Goal: Book appointment/travel/reservation

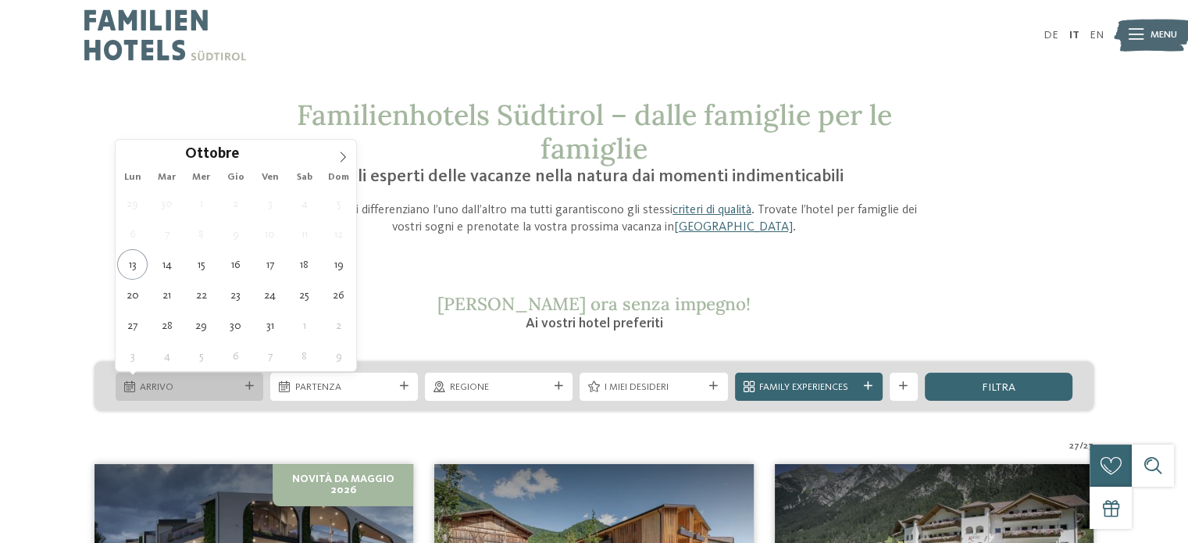
click at [189, 384] on span "Arrivo" at bounding box center [189, 387] width 98 height 14
click at [341, 153] on icon at bounding box center [343, 157] width 5 height 10
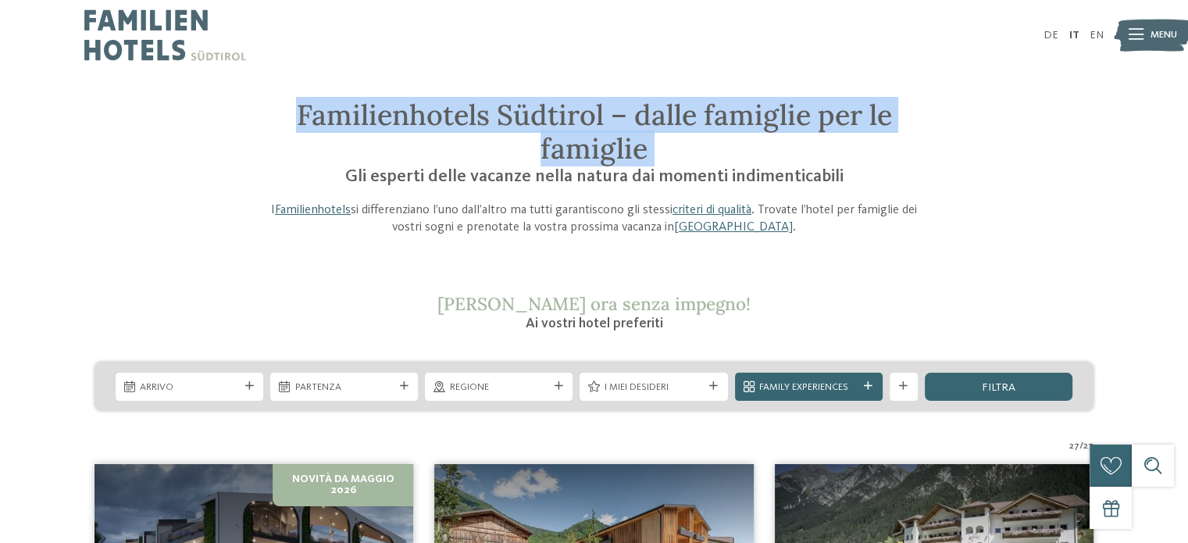
click at [341, 153] on h1 "Familienhotels Südtirol – dalle famiglie per le famiglie" at bounding box center [594, 131] width 669 height 67
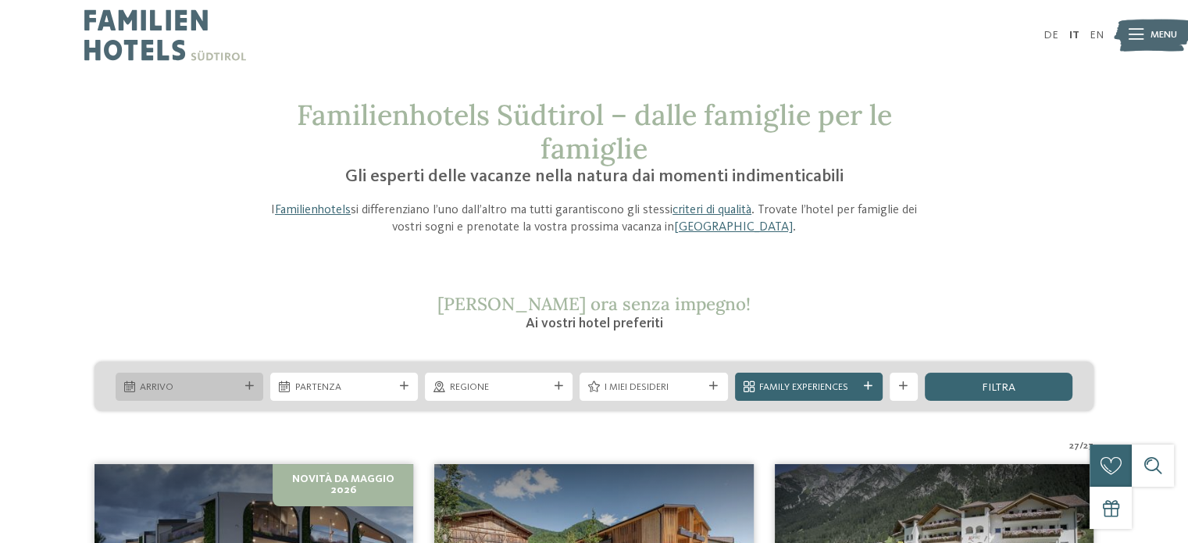
click at [220, 387] on span "Arrivo" at bounding box center [189, 387] width 98 height 14
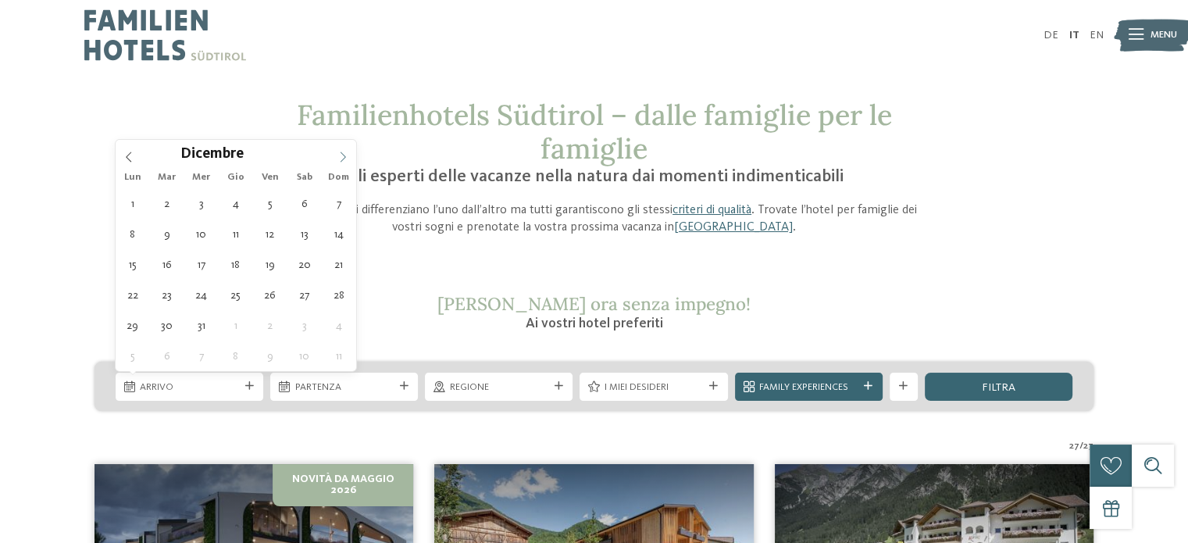
type input "****"
click at [342, 159] on icon at bounding box center [342, 157] width 11 height 11
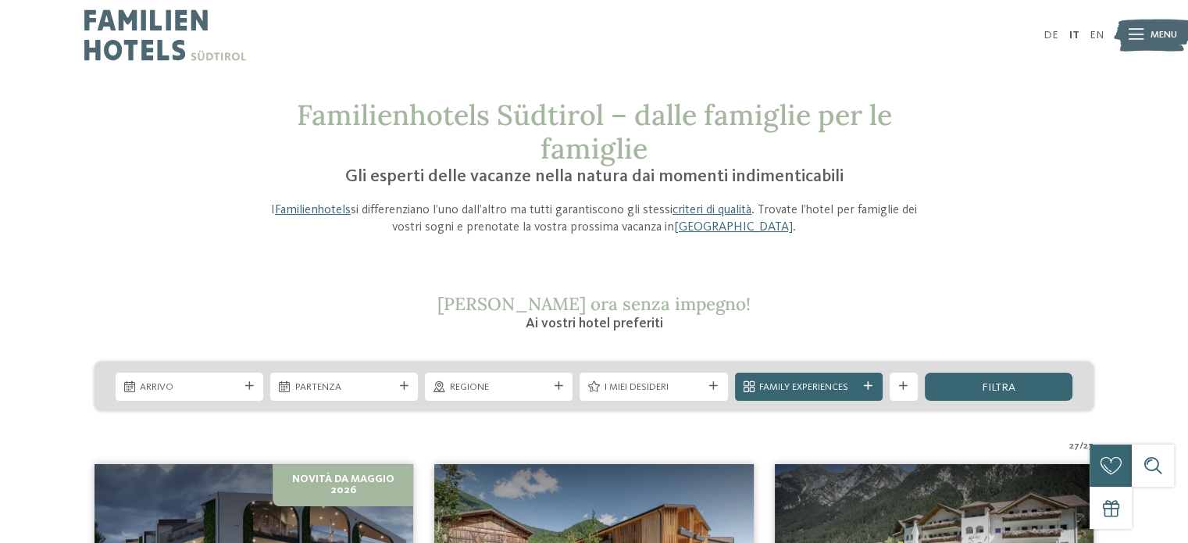
click at [332, 150] on div at bounding box center [332, 150] width 0 height 0
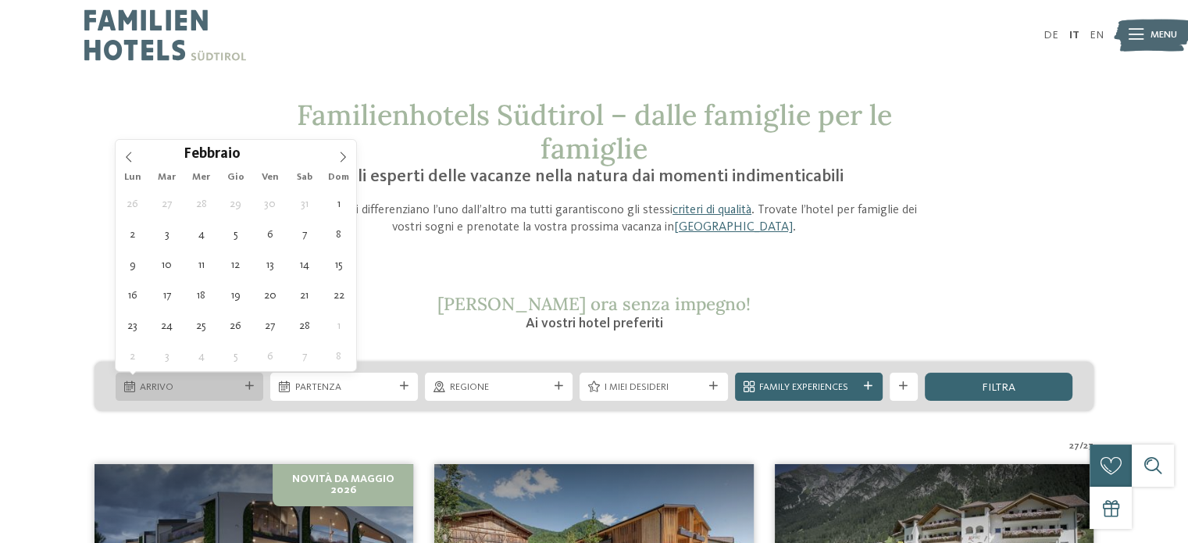
click at [237, 380] on div "Arrivo" at bounding box center [190, 387] width 148 height 28
click at [341, 159] on icon at bounding box center [342, 157] width 11 height 11
click at [330, 150] on div at bounding box center [330, 150] width 0 height 0
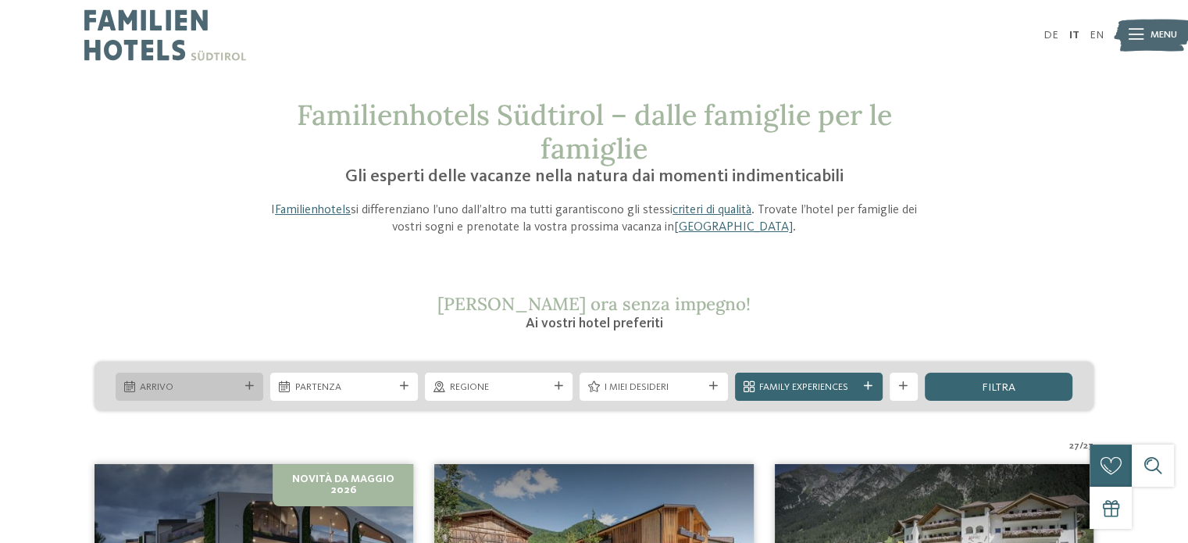
click at [231, 390] on span "Arrivo" at bounding box center [189, 387] width 98 height 14
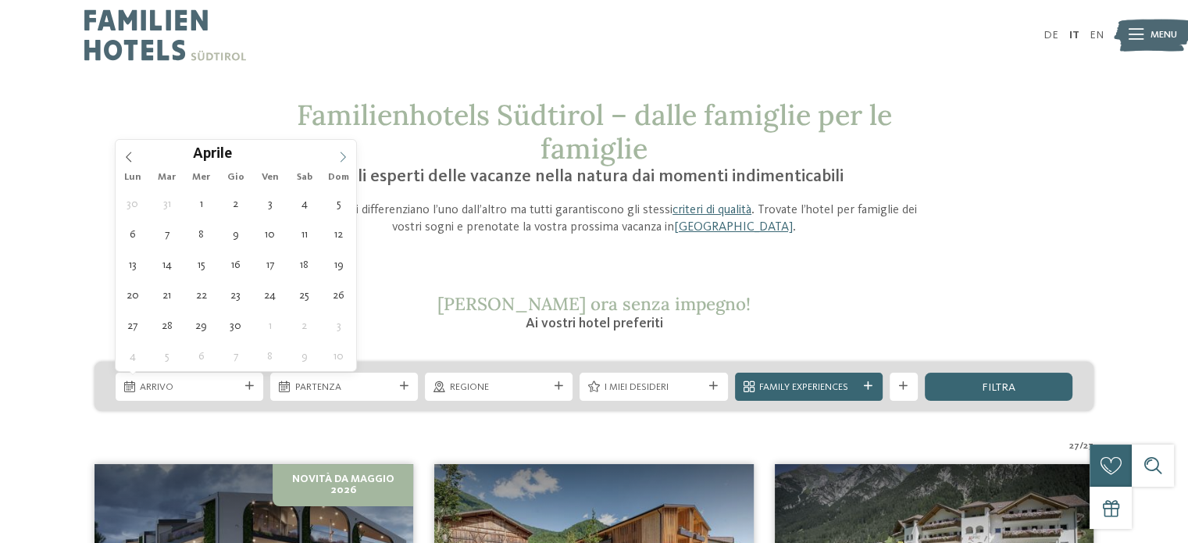
click at [342, 158] on icon at bounding box center [342, 157] width 11 height 11
type div "20.06.2026"
type input "****"
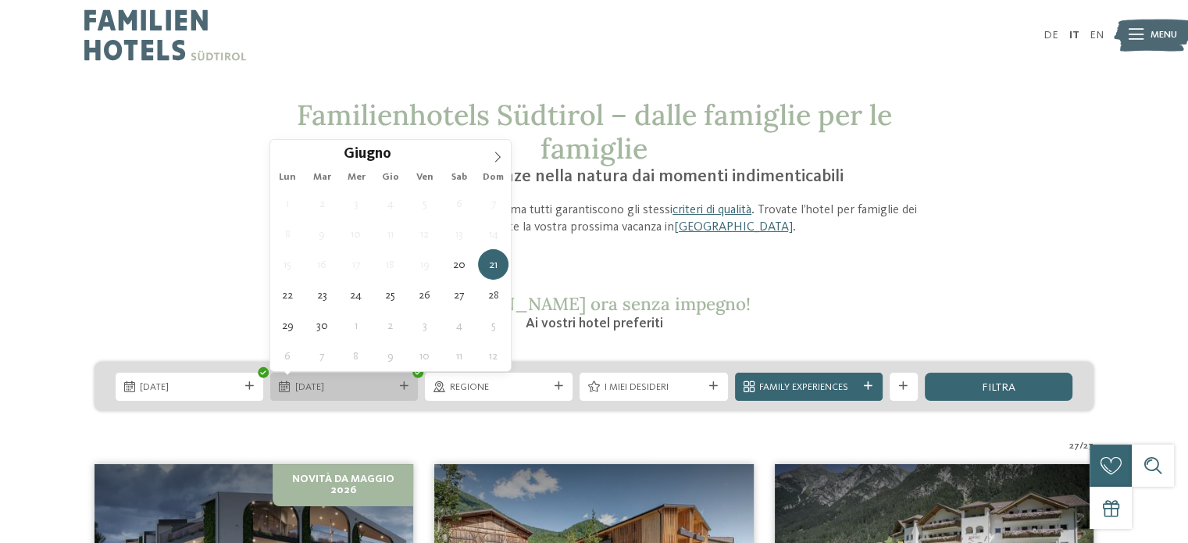
click at [307, 388] on span "21.06.2026" at bounding box center [344, 387] width 98 height 14
type div "27.06.2026"
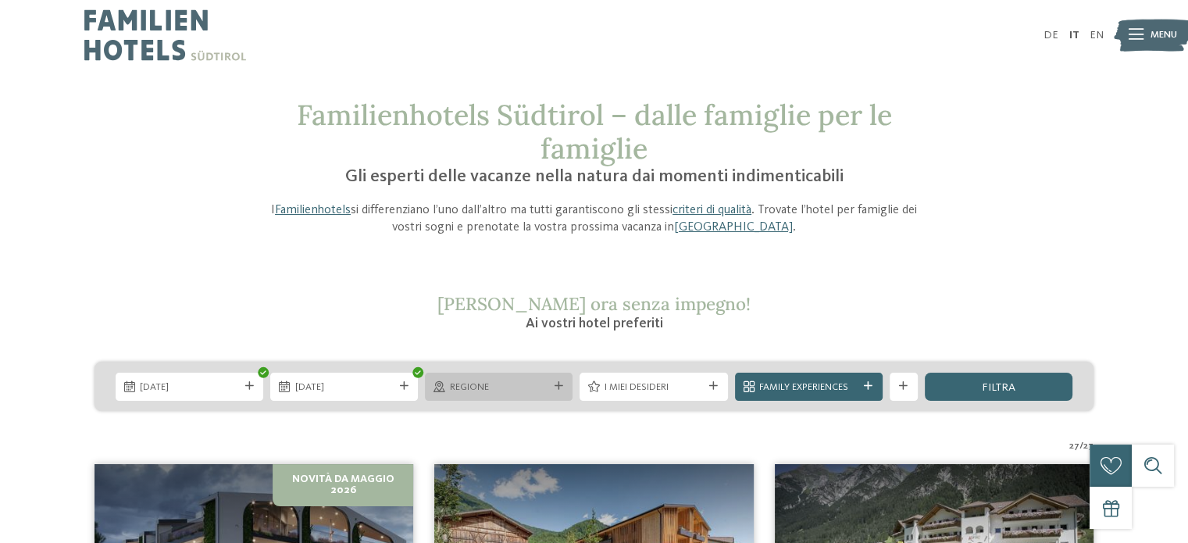
click at [523, 386] on span "Regione" at bounding box center [499, 387] width 98 height 14
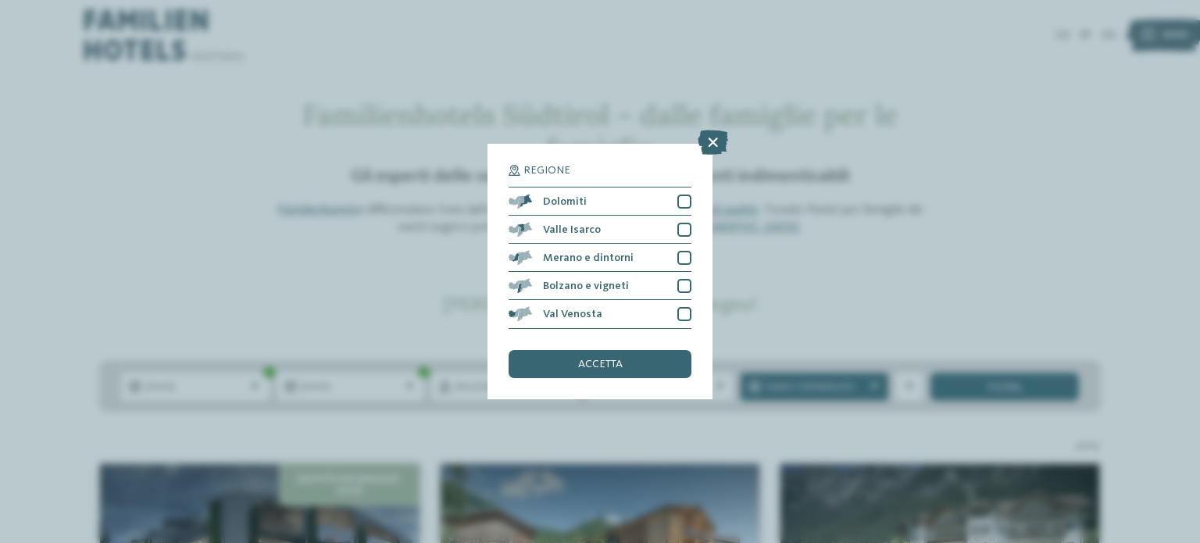
click at [909, 309] on div "Regione Dolomiti" at bounding box center [600, 271] width 1200 height 543
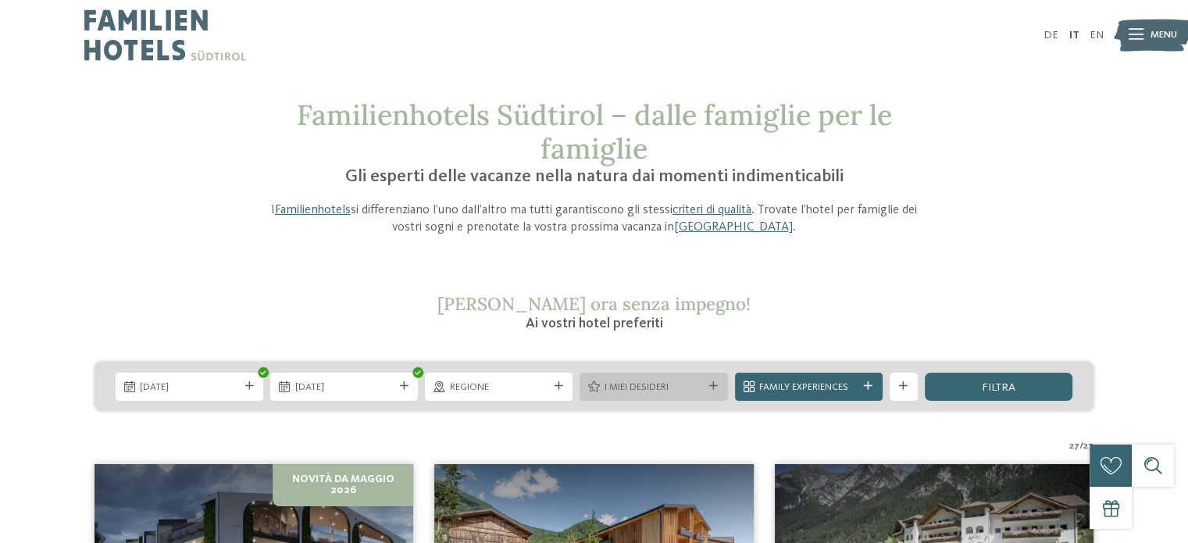
click at [708, 386] on div at bounding box center [714, 386] width 14 height 9
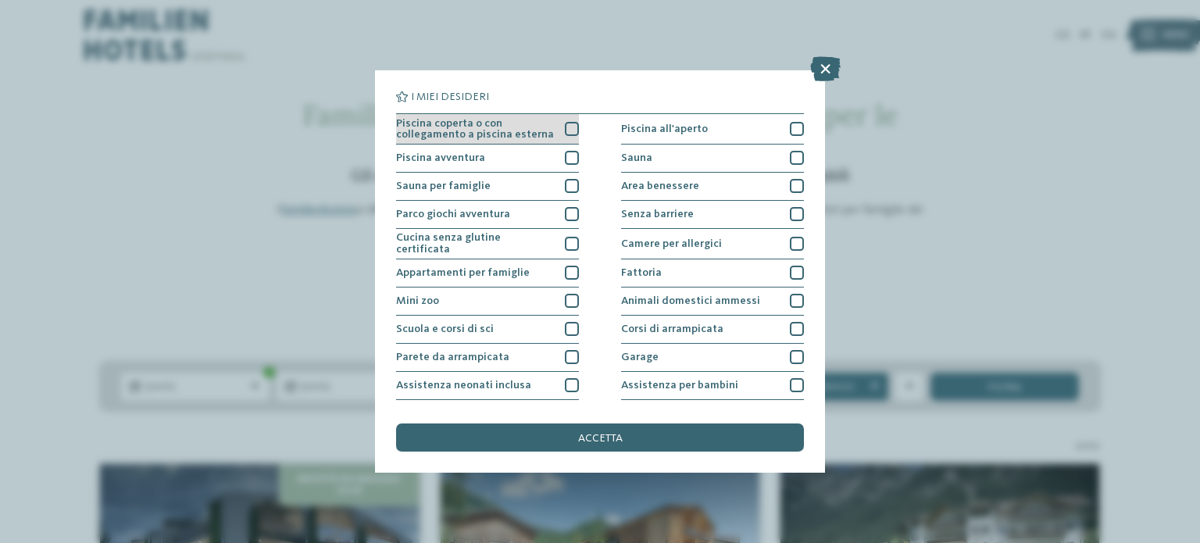
click at [566, 124] on div at bounding box center [572, 129] width 14 height 14
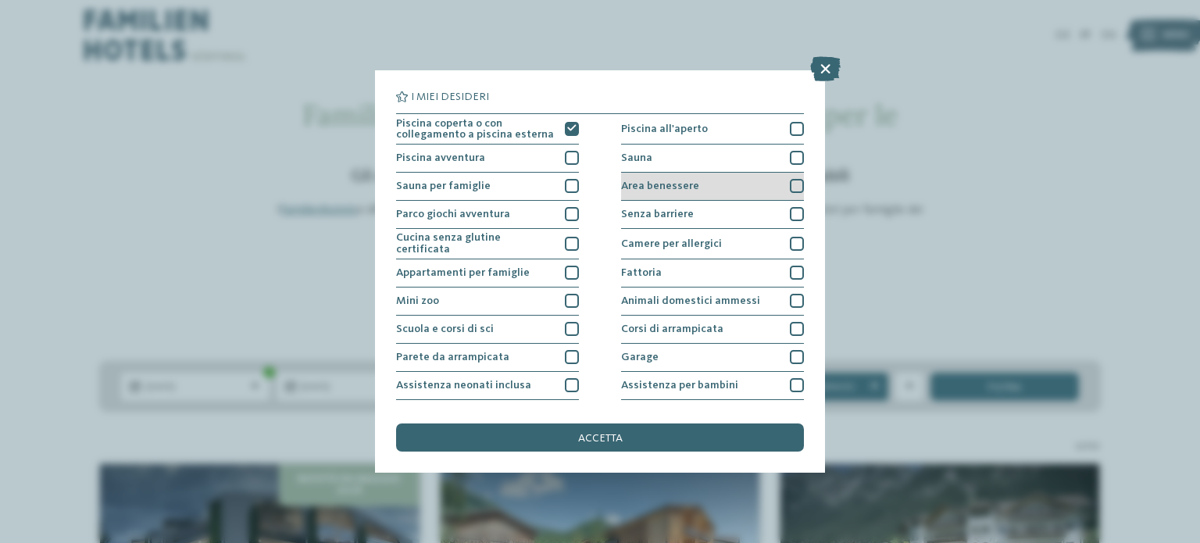
click at [790, 180] on div at bounding box center [797, 186] width 14 height 14
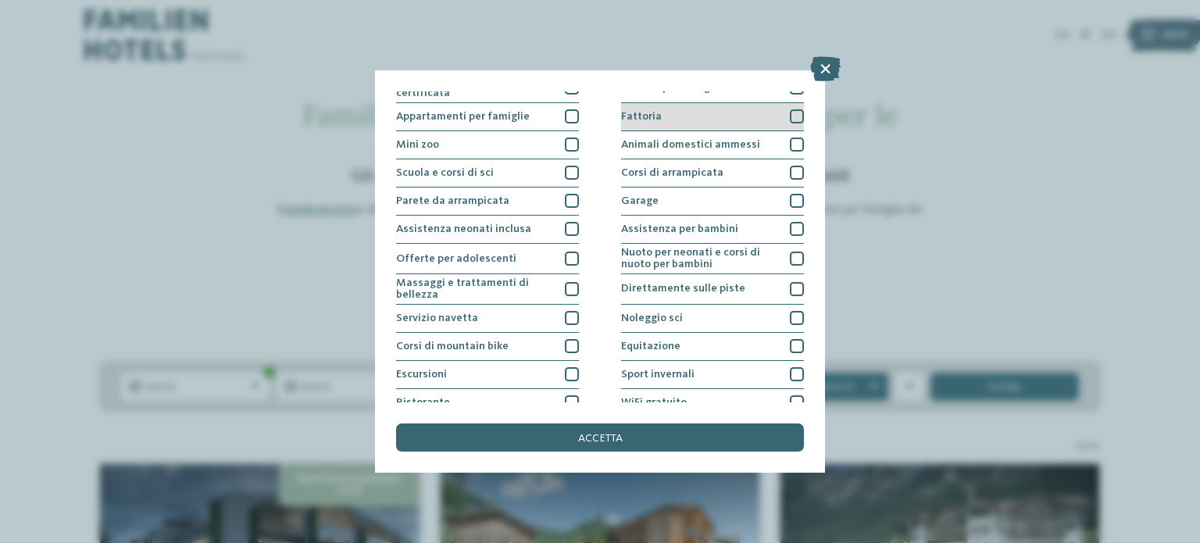
scroll to position [196, 0]
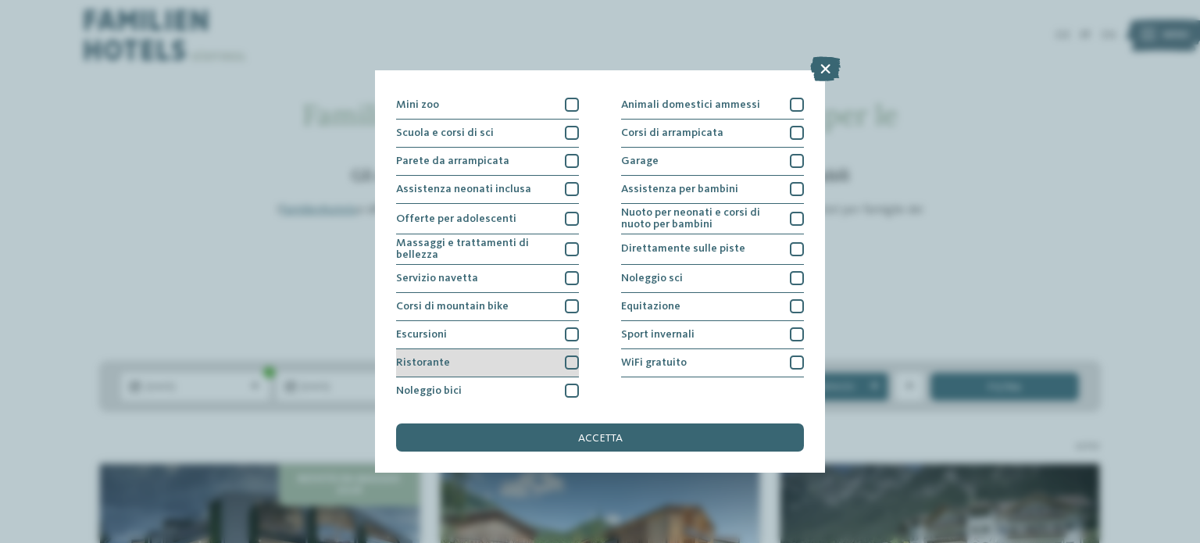
click at [569, 357] on div at bounding box center [572, 362] width 14 height 14
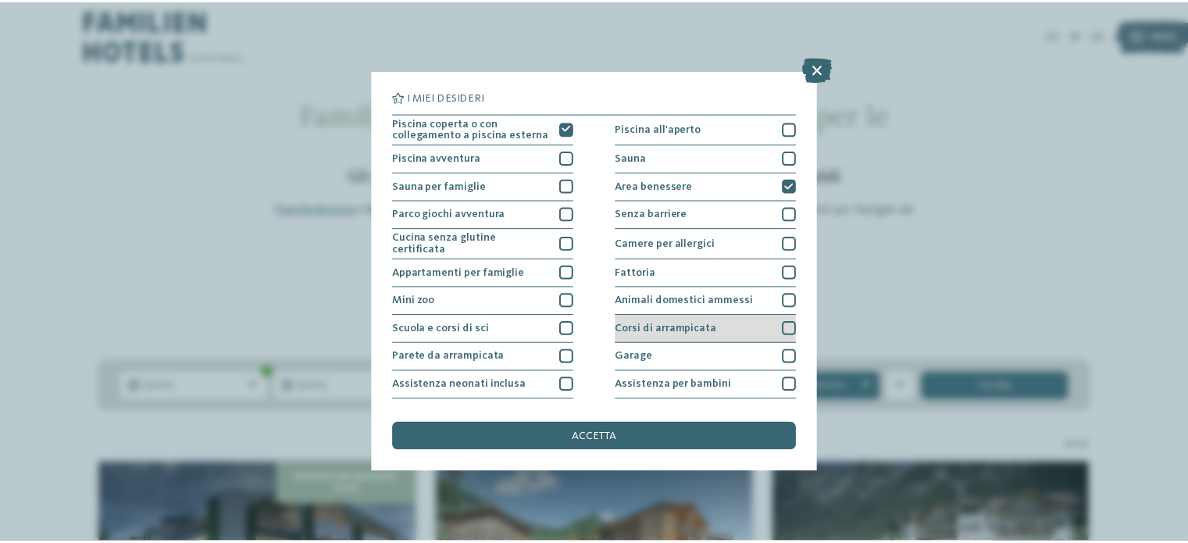
scroll to position [78, 0]
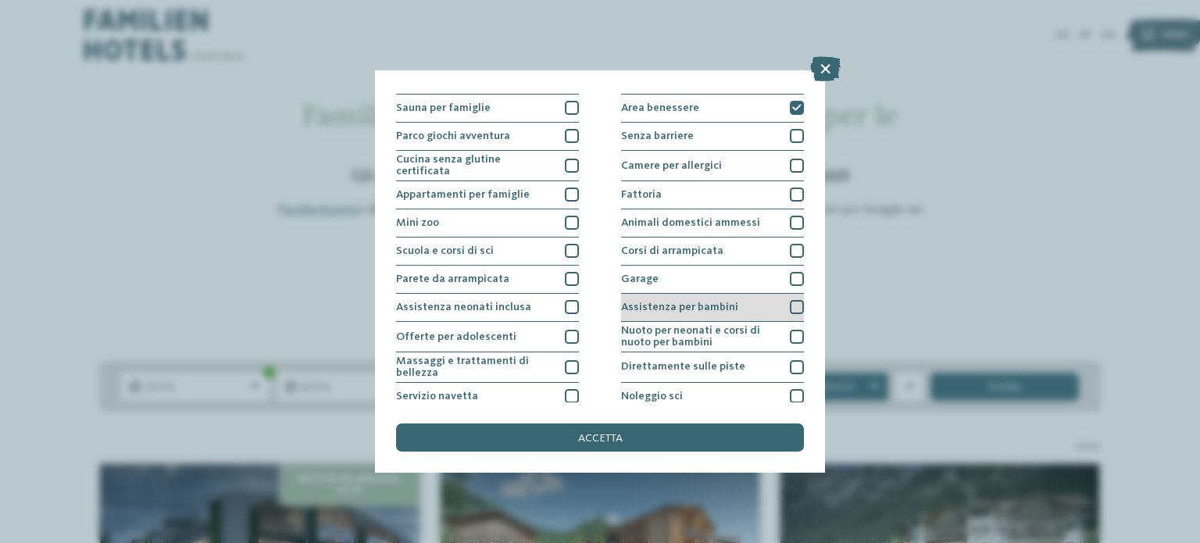
click at [790, 302] on div at bounding box center [797, 307] width 14 height 14
click at [659, 430] on div "accetta" at bounding box center [600, 437] width 408 height 28
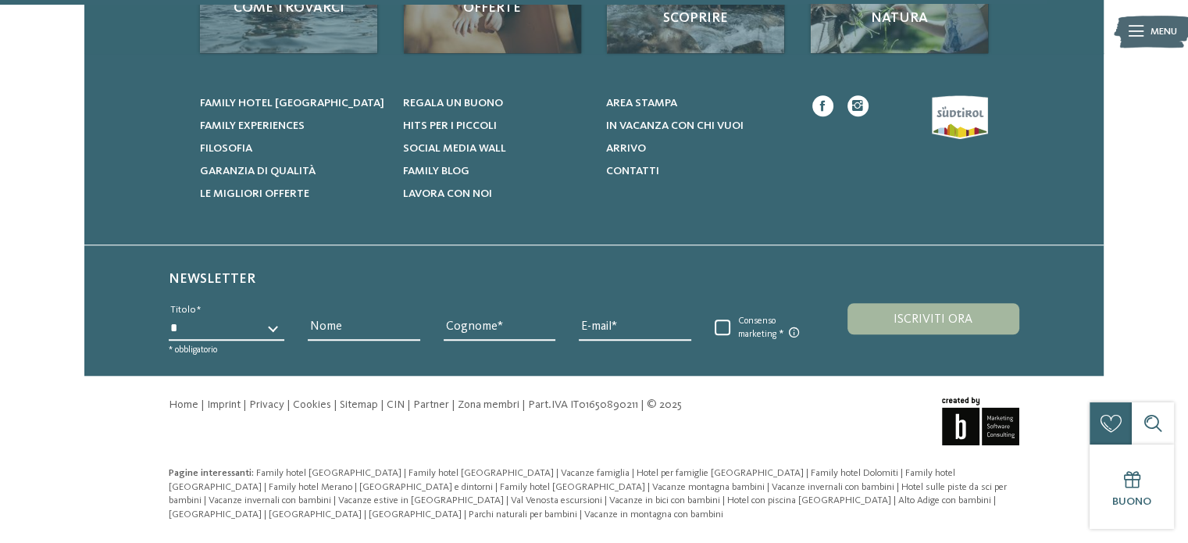
scroll to position [605, 0]
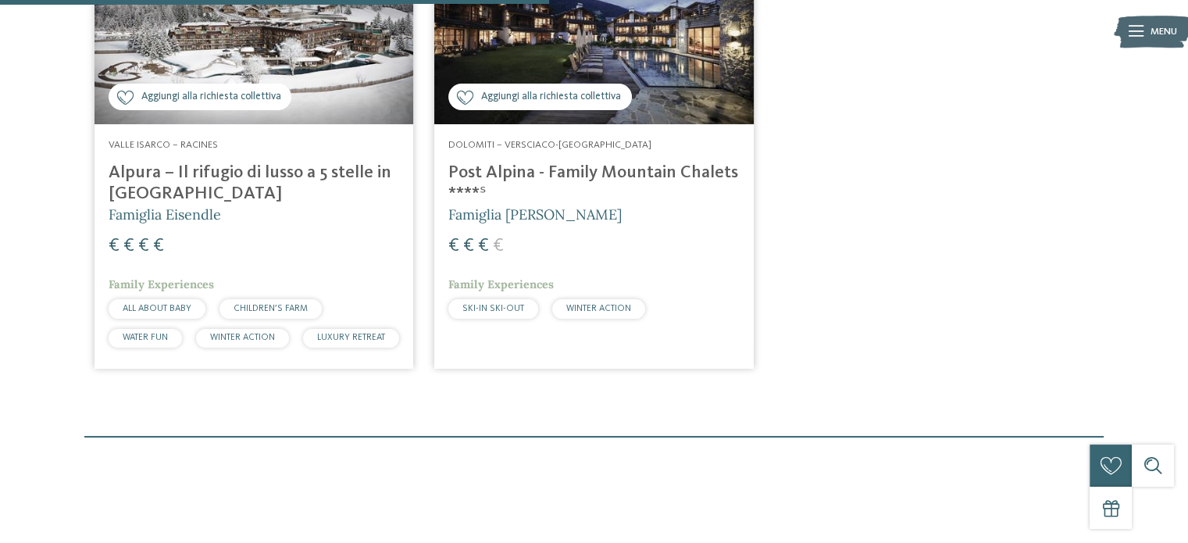
click at [641, 107] on img at bounding box center [593, 35] width 319 height 180
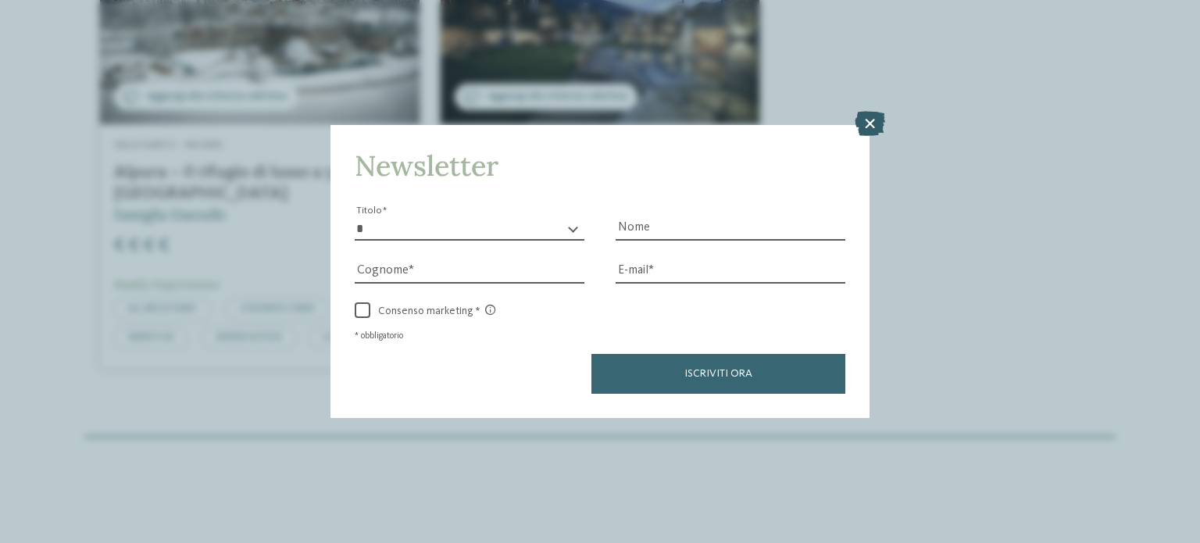
click at [866, 130] on icon at bounding box center [870, 123] width 30 height 25
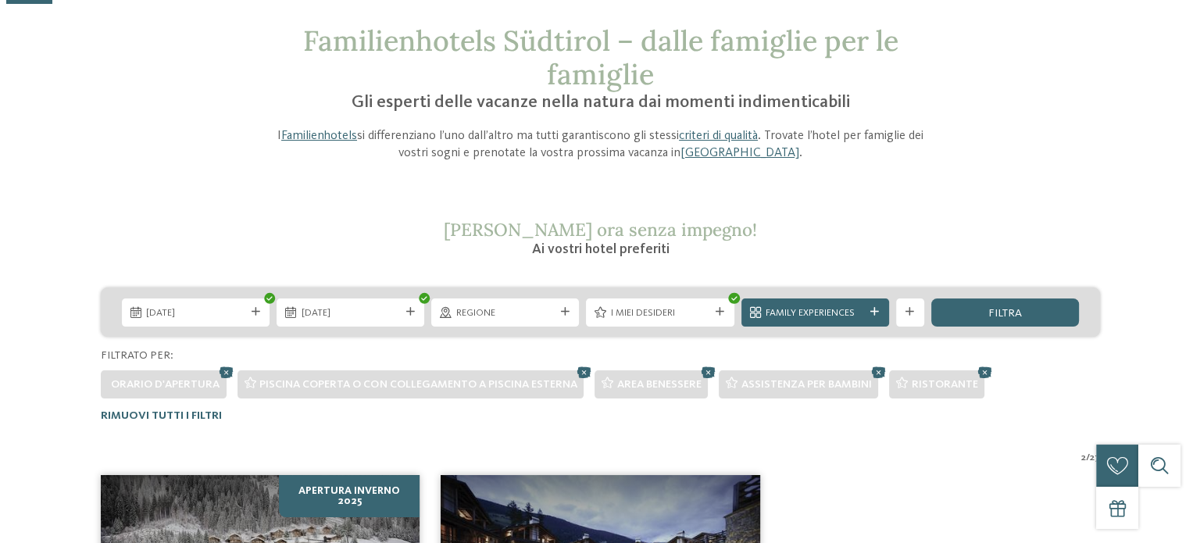
scroll to position [78, 0]
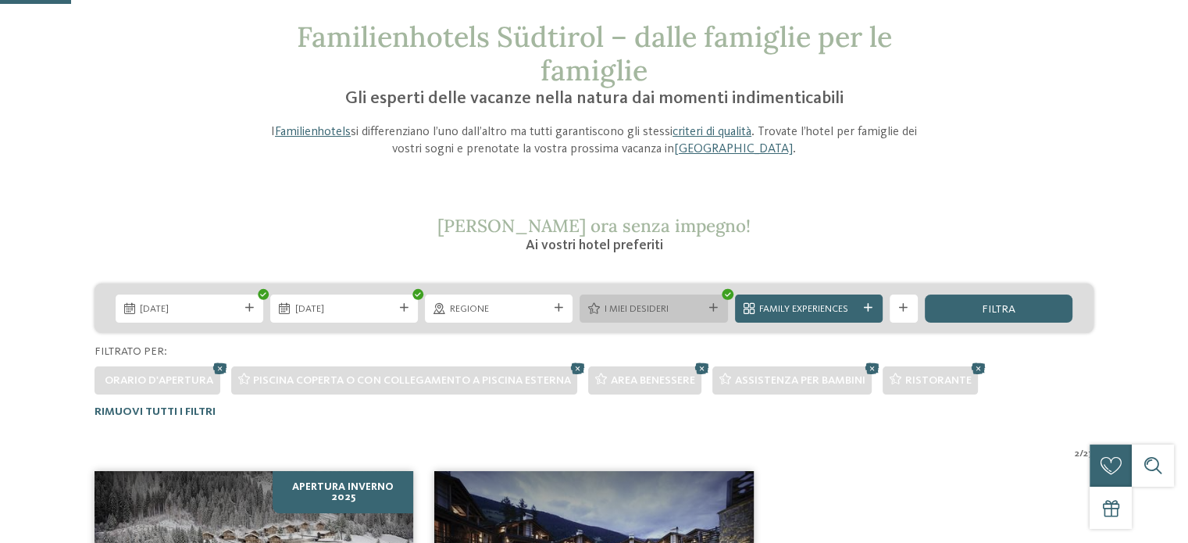
click at [647, 301] on div "I miei desideri" at bounding box center [653, 308] width 105 height 15
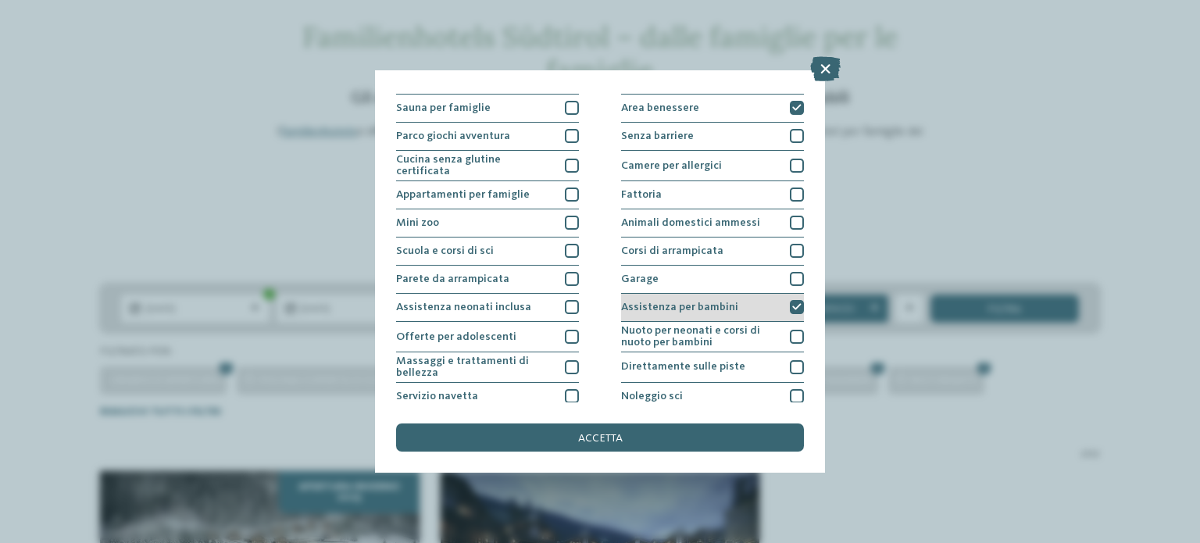
click at [792, 303] on icon at bounding box center [796, 307] width 9 height 9
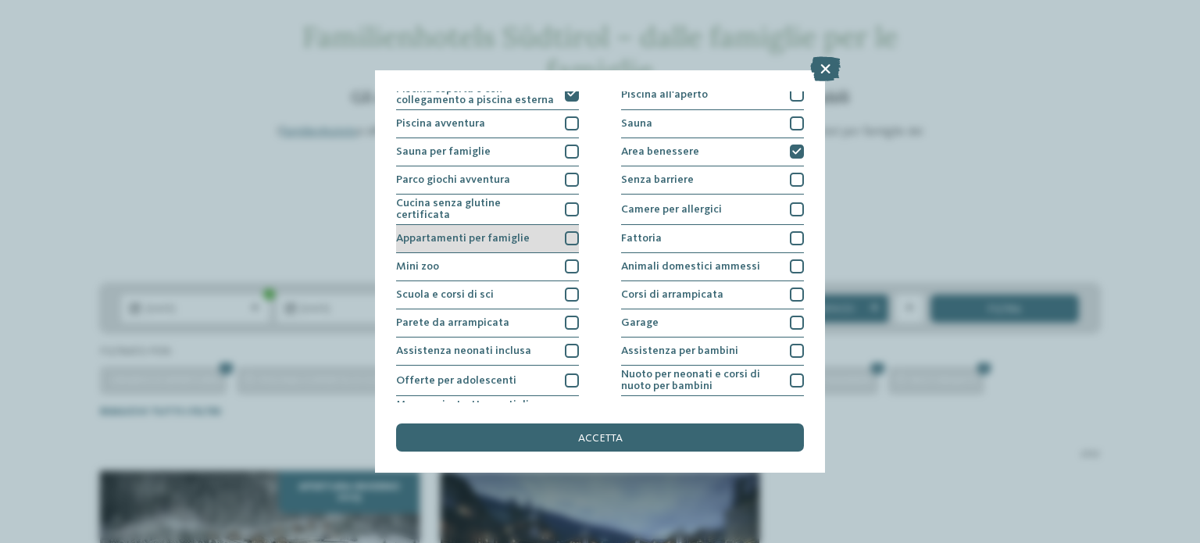
scroll to position [0, 0]
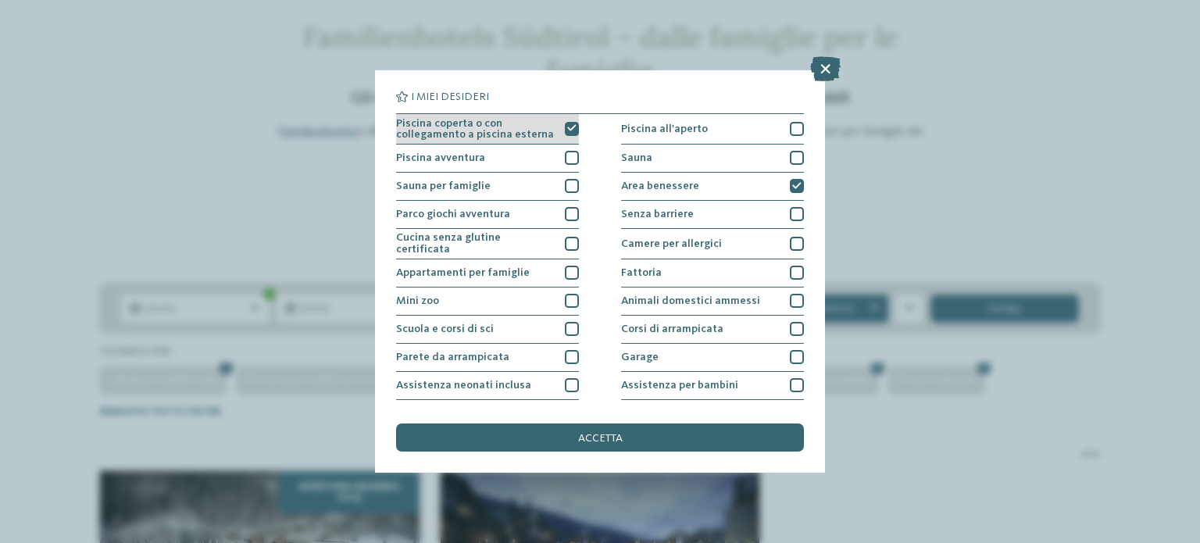
click at [567, 126] on icon at bounding box center [571, 128] width 9 height 9
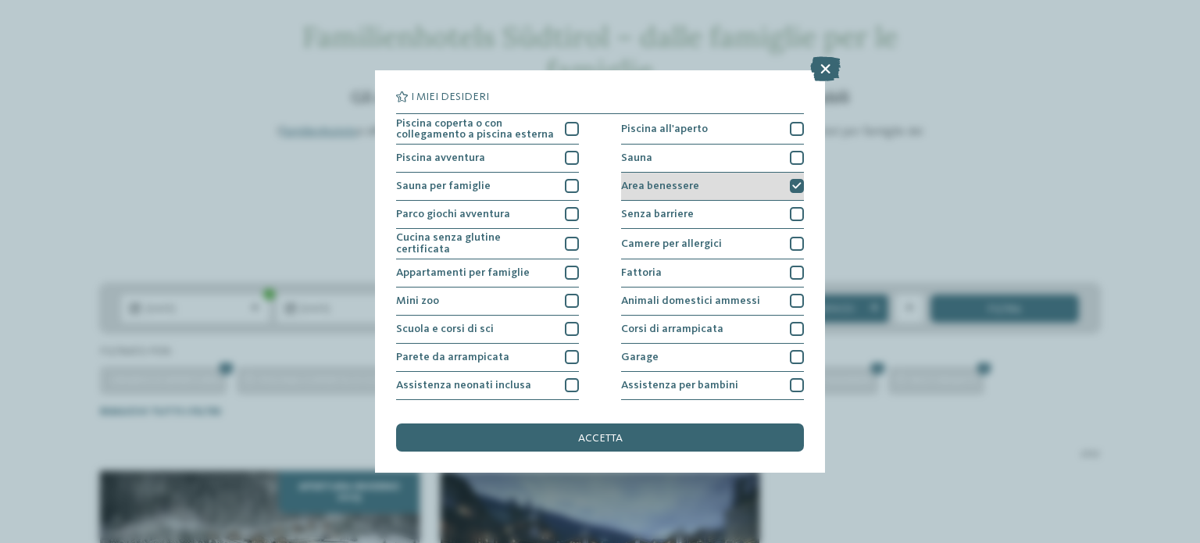
click at [791, 179] on div at bounding box center [797, 186] width 14 height 14
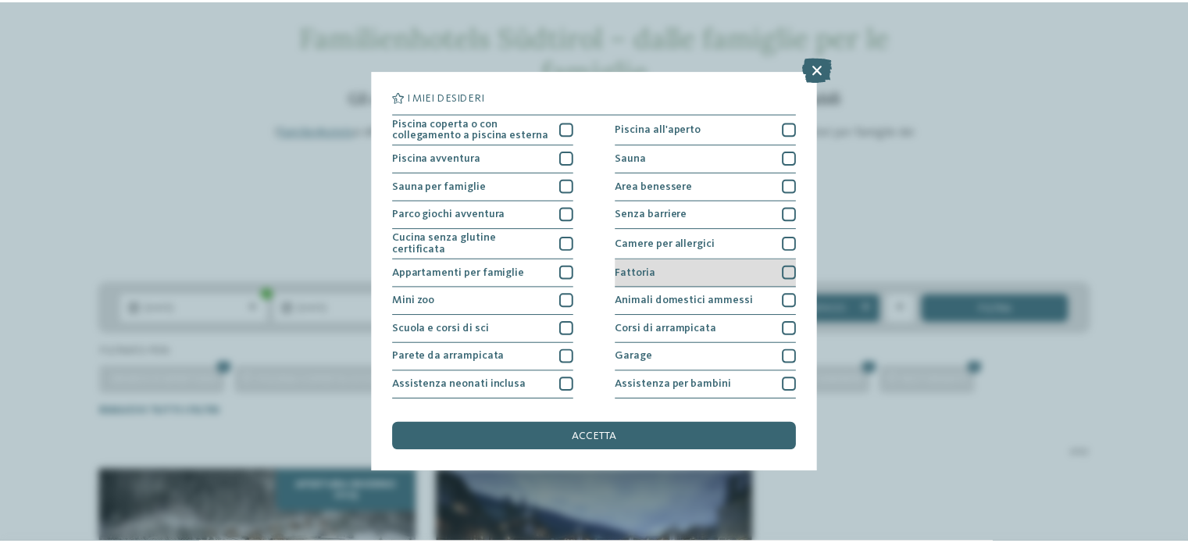
scroll to position [78, 0]
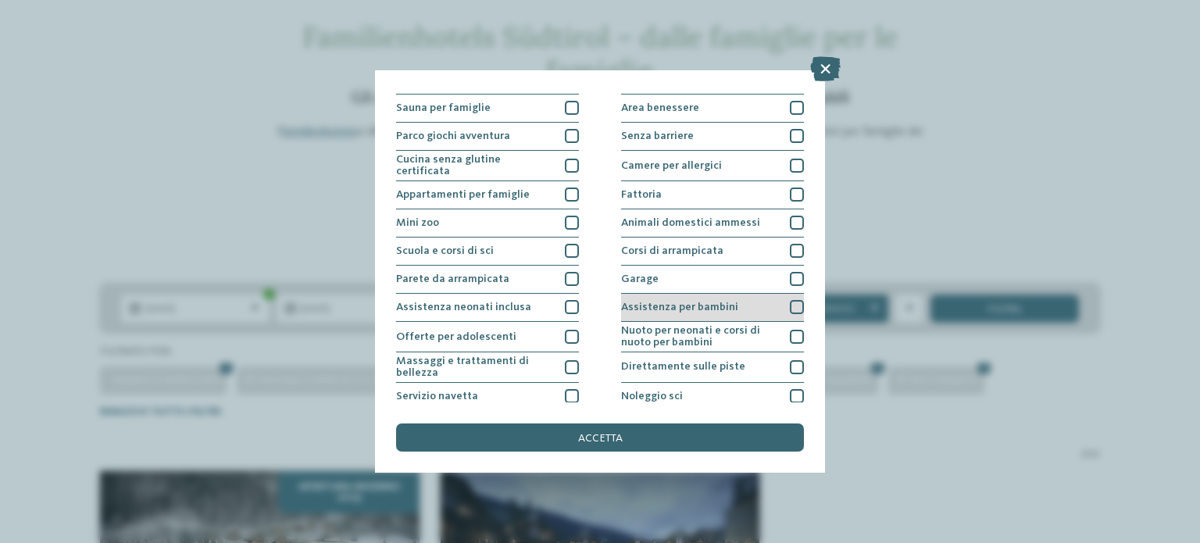
click at [792, 300] on div at bounding box center [797, 307] width 14 height 14
click at [667, 432] on div "accetta" at bounding box center [600, 437] width 408 height 28
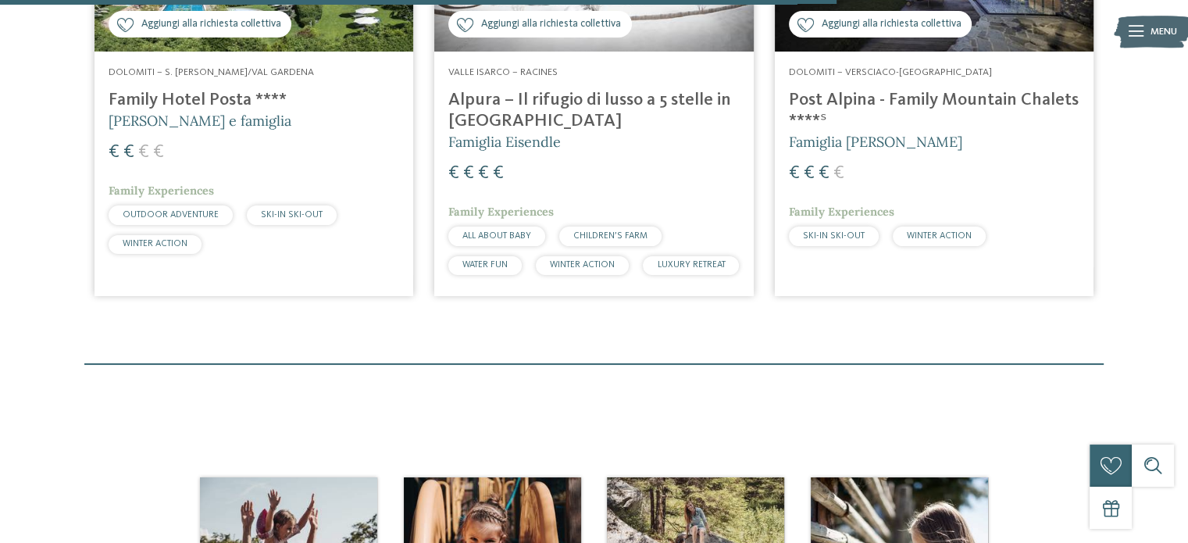
scroll to position [530, 0]
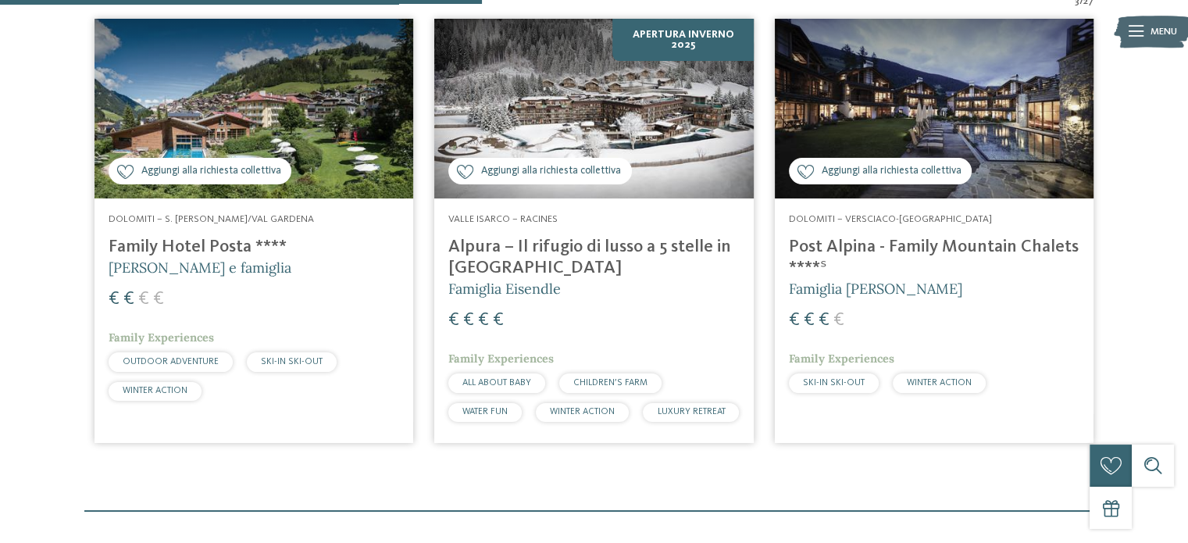
click at [316, 130] on img at bounding box center [254, 109] width 319 height 180
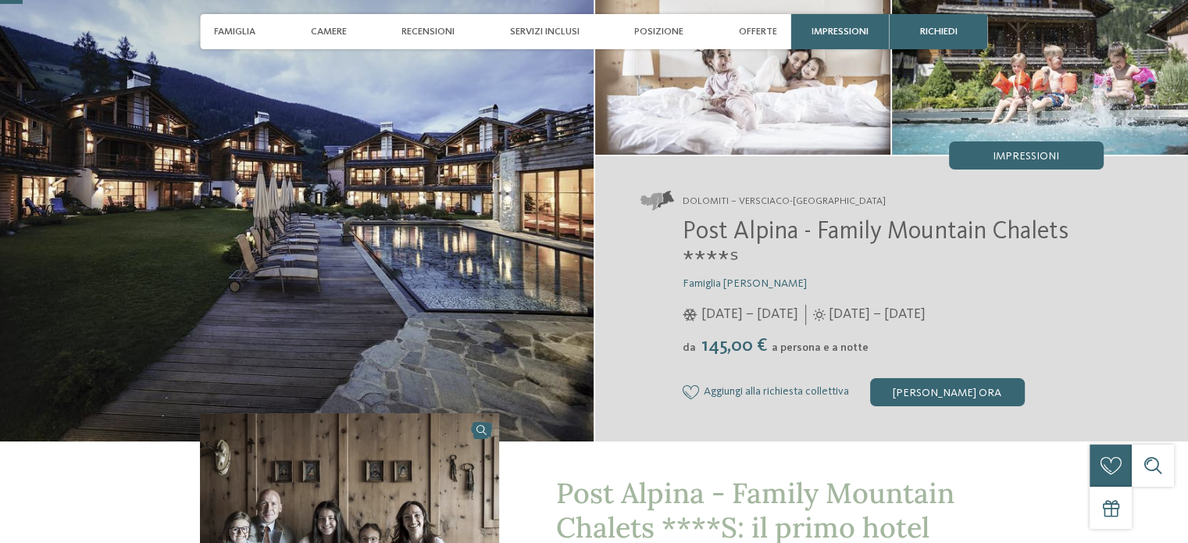
scroll to position [156, 0]
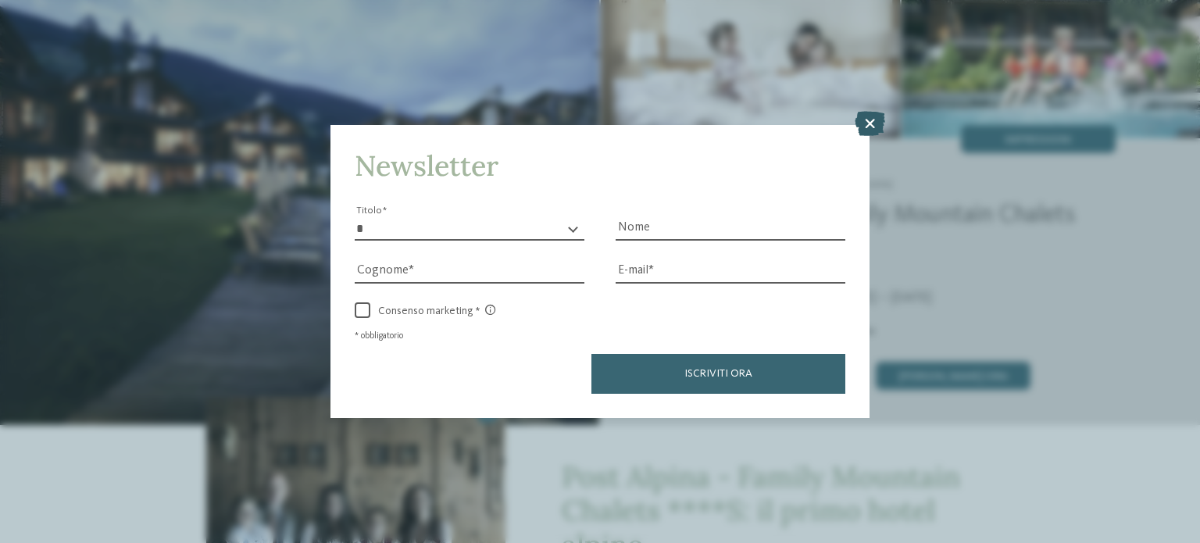
click at [872, 124] on icon at bounding box center [870, 123] width 30 height 25
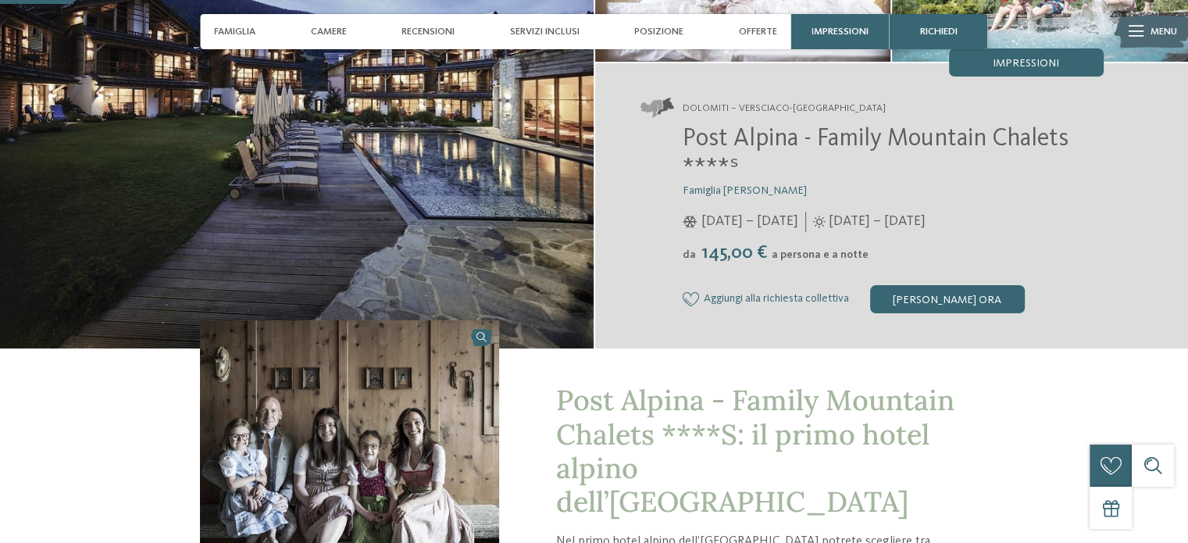
scroll to position [391, 0]
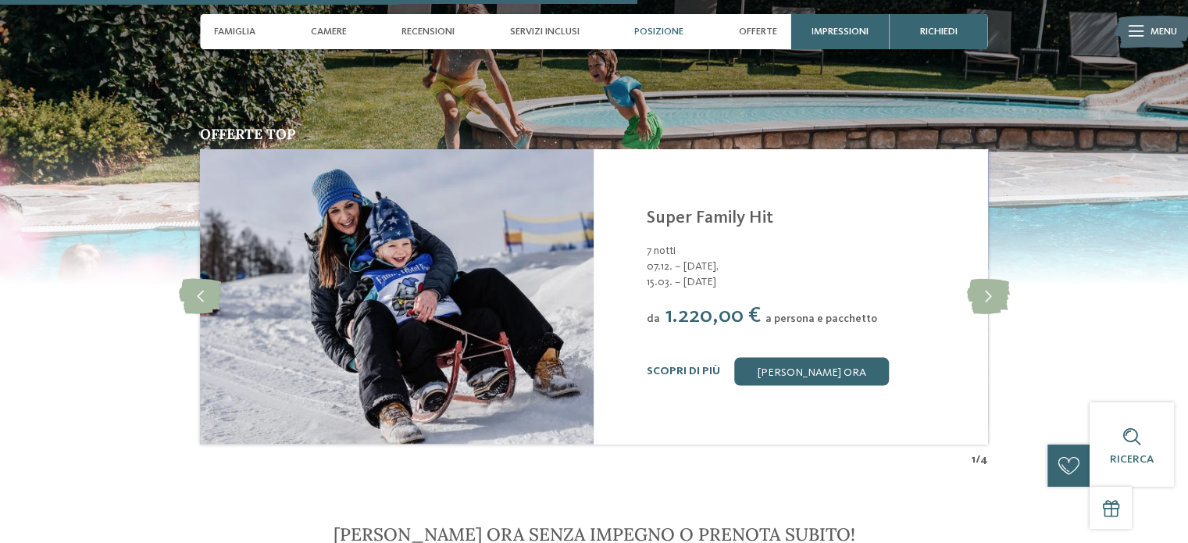
scroll to position [3047, 0]
